Goal: Find contact information: Find contact information

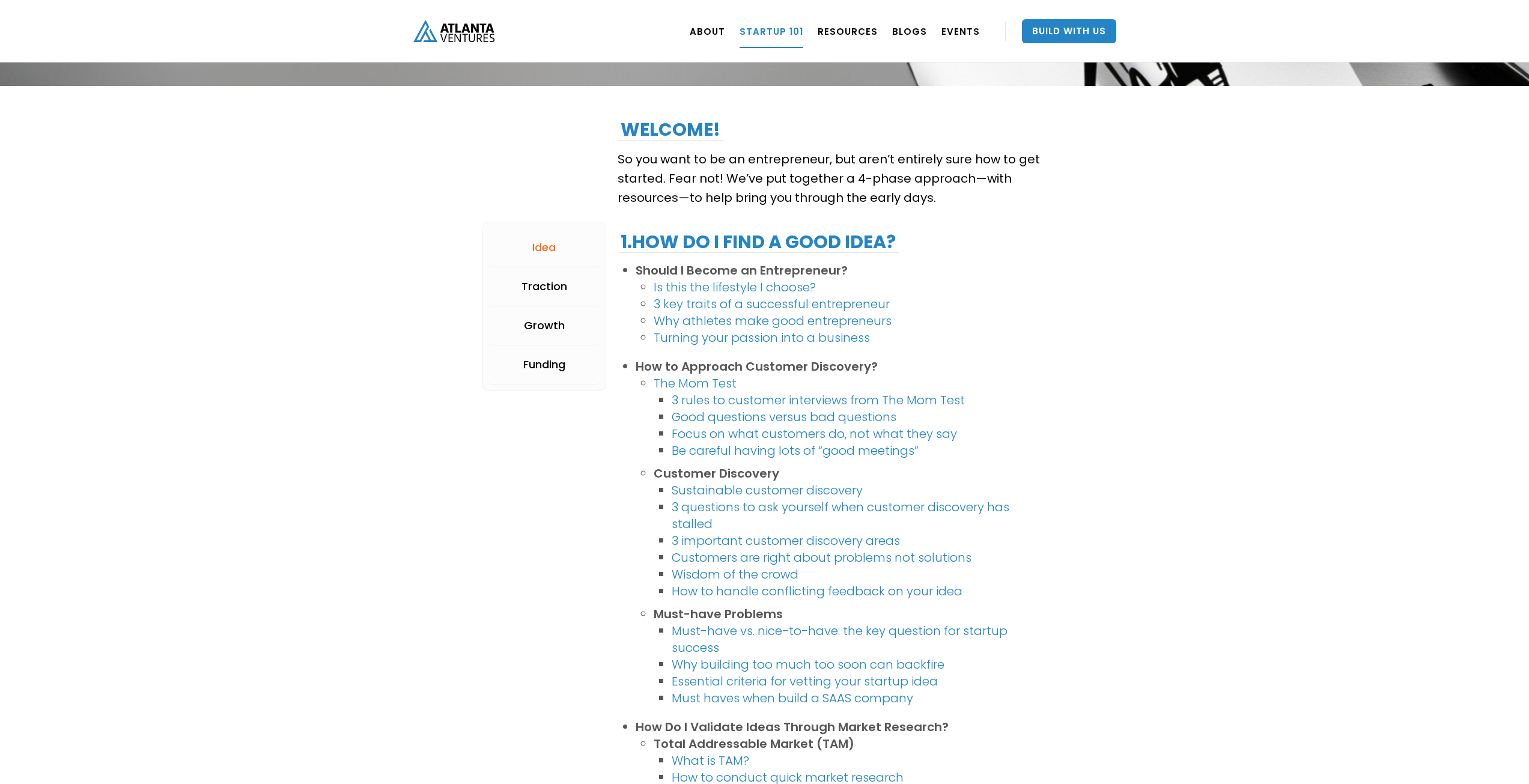
scroll to position [139, 0]
click at [545, 281] on div "Traction" at bounding box center [544, 287] width 45 height 12
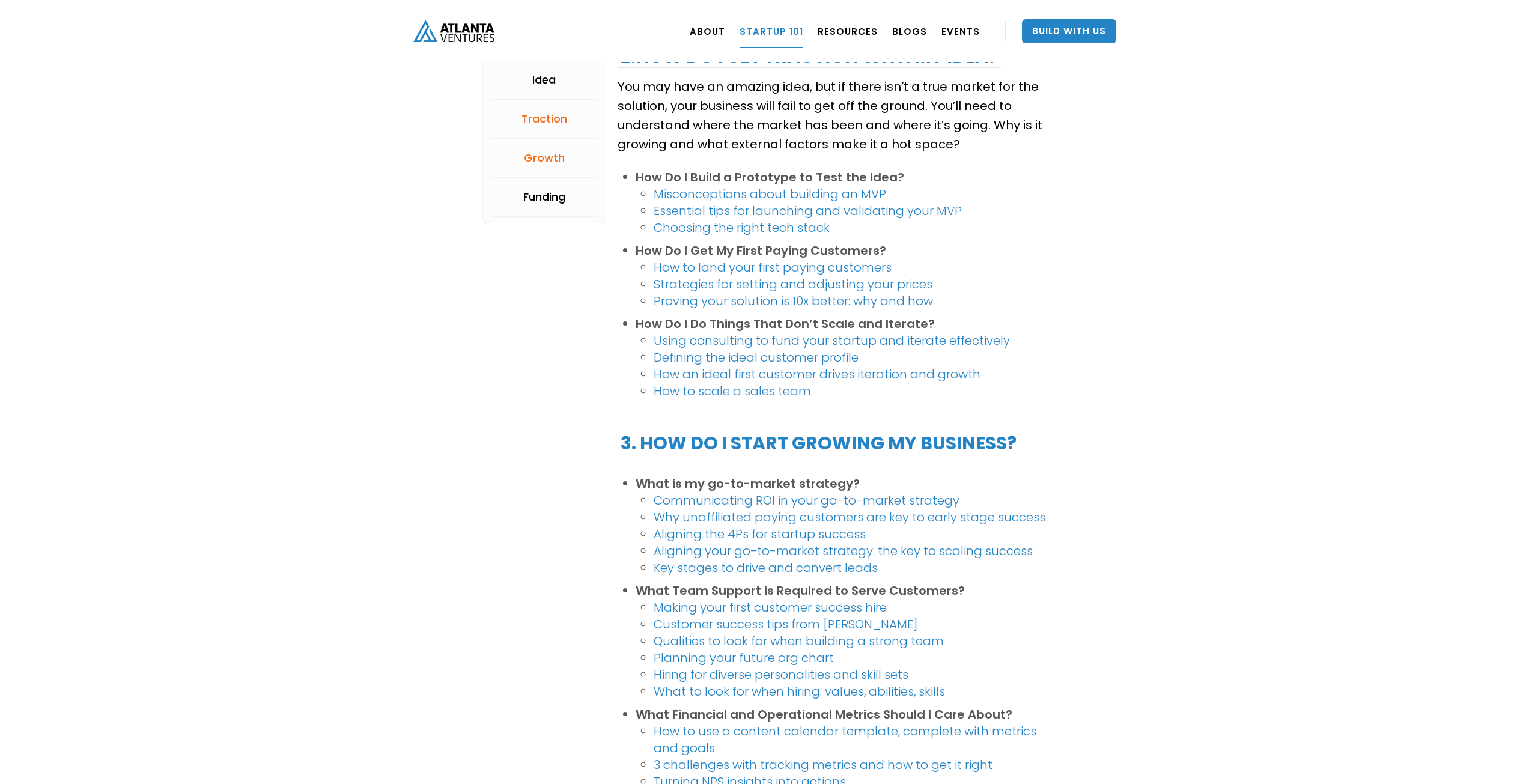
scroll to position [1262, 0]
click at [550, 195] on div "Funding" at bounding box center [544, 196] width 42 height 12
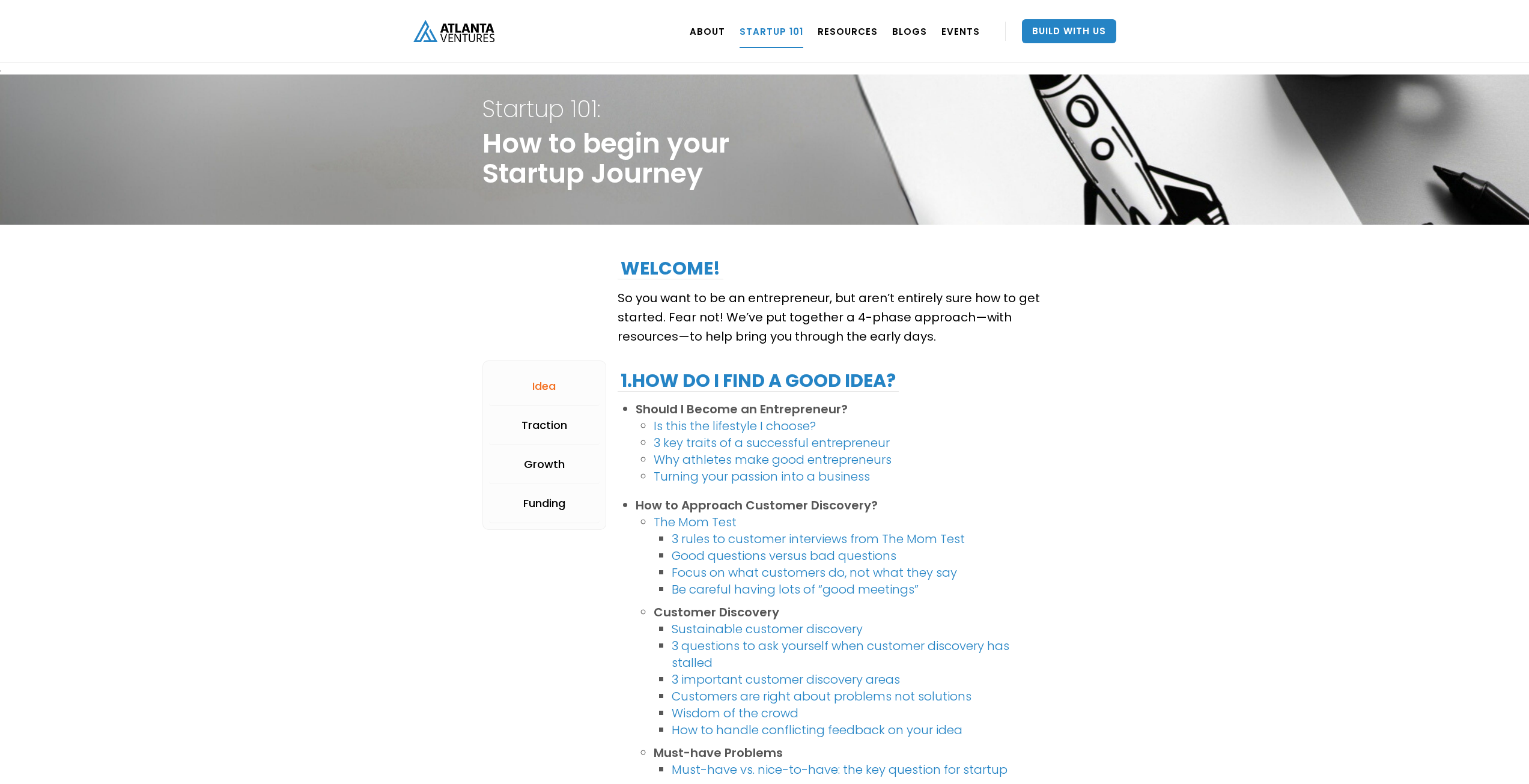
click at [793, 31] on link "Startup 101" at bounding box center [772, 31] width 64 height 34
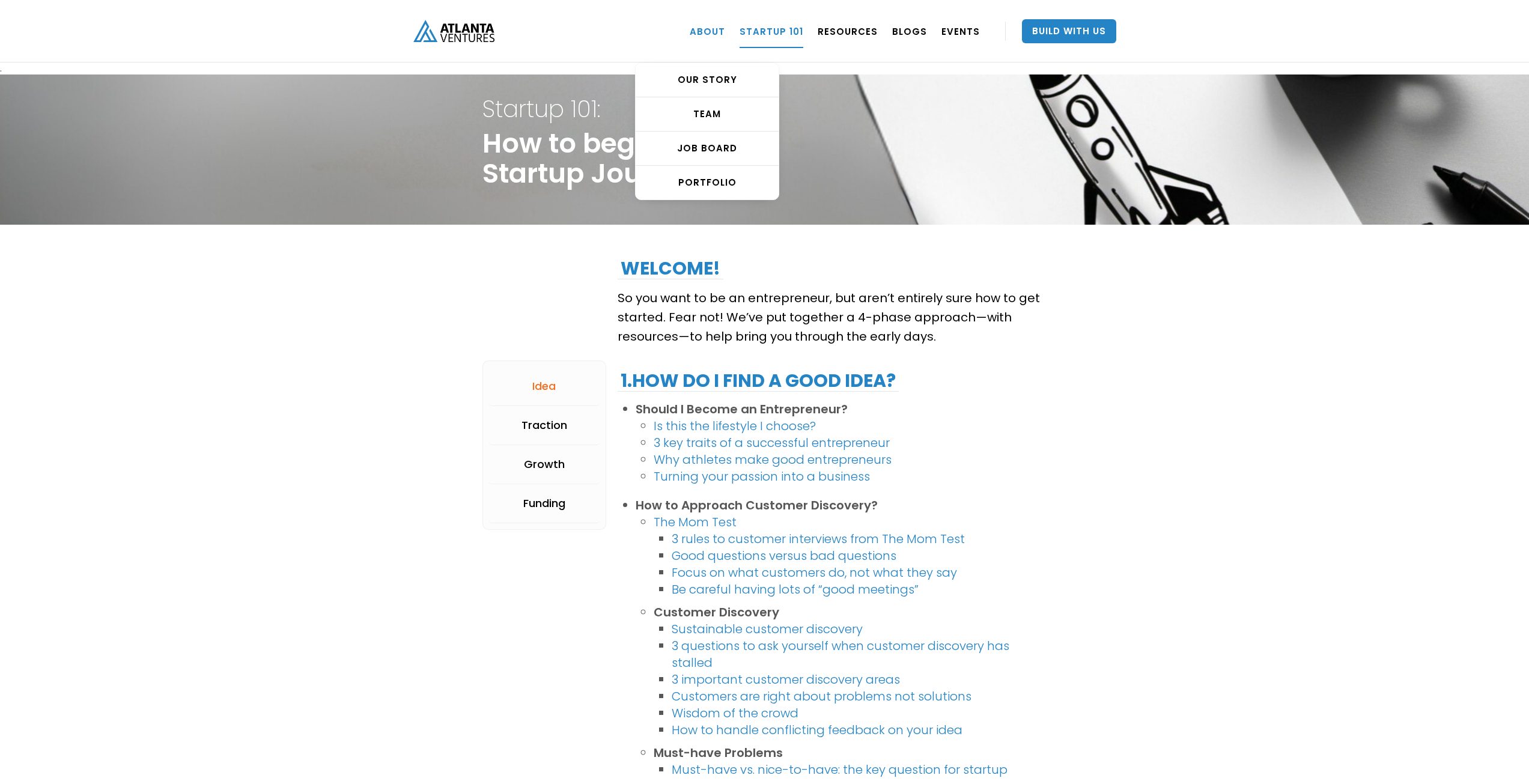
click at [725, 29] on link "ABOUT" at bounding box center [707, 31] width 35 height 34
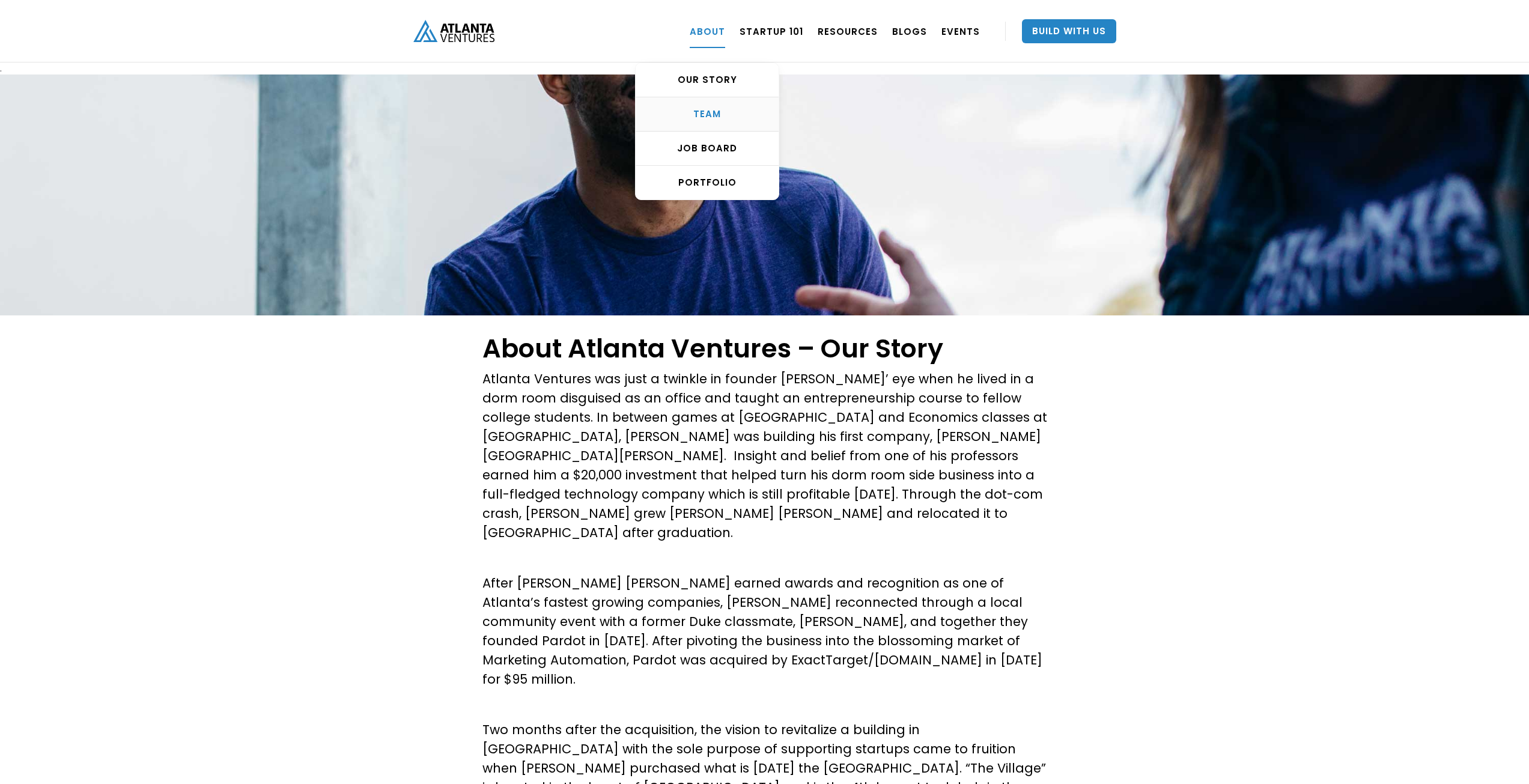
click at [710, 116] on div "TEAM" at bounding box center [707, 114] width 143 height 12
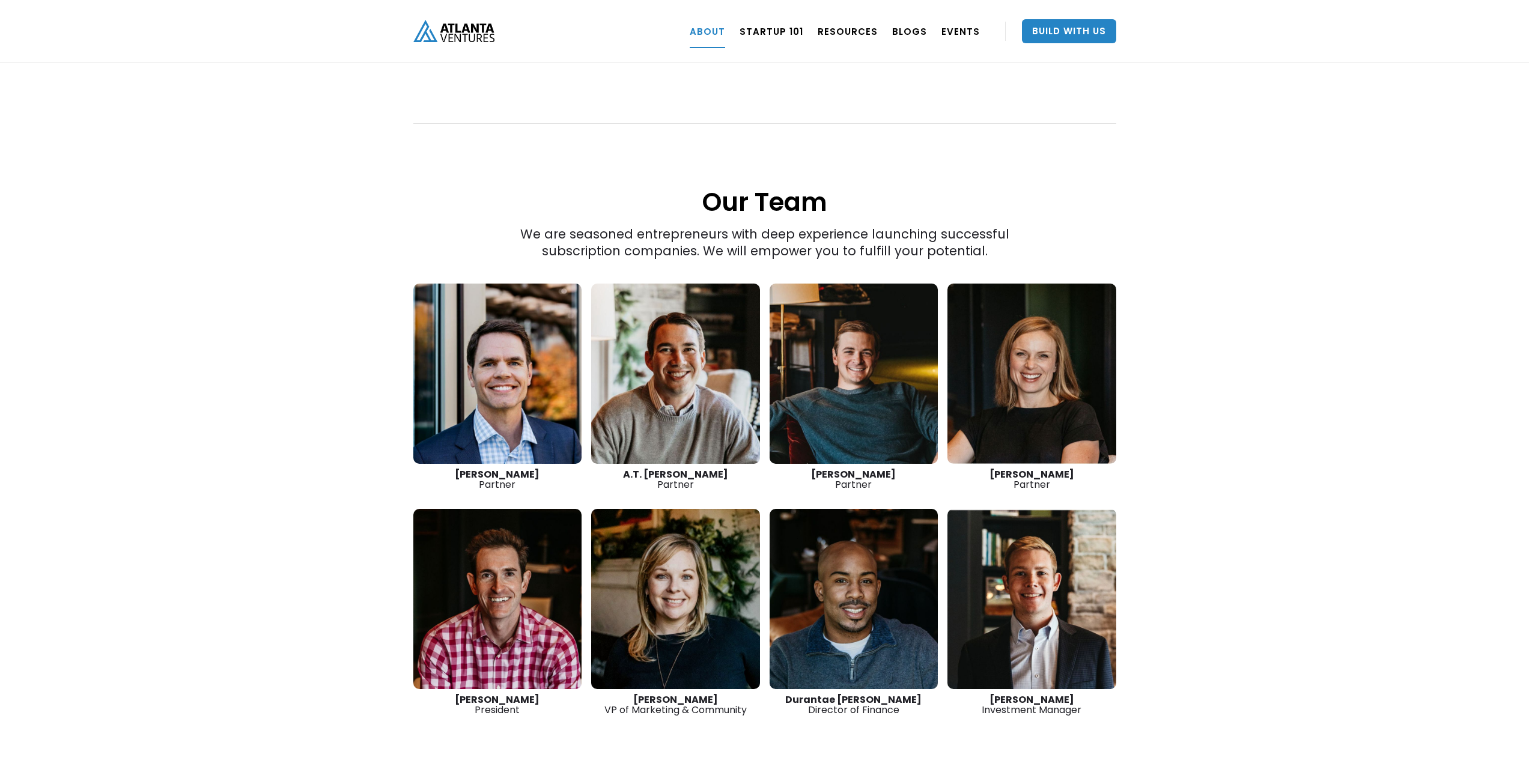
scroll to position [1539, 0]
click at [1024, 377] on link at bounding box center [1031, 373] width 169 height 180
